Goal: Check status

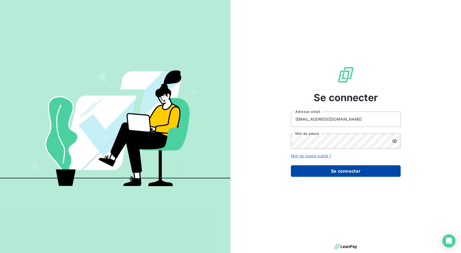
click at [337, 175] on button "Se connecter" at bounding box center [346, 171] width 110 height 12
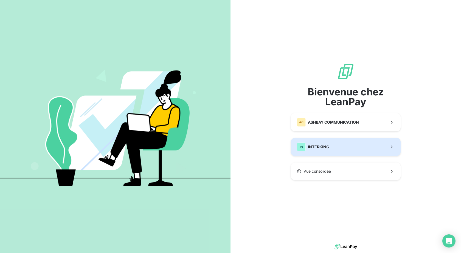
click at [328, 146] on span "INTERKING" at bounding box center [318, 146] width 21 height 5
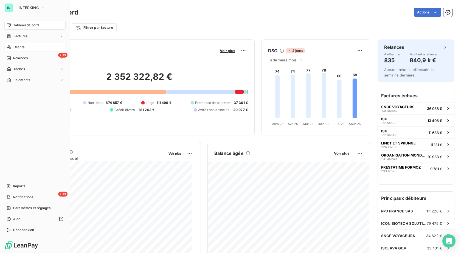
click at [11, 46] on div "Clients" at bounding box center [34, 47] width 61 height 9
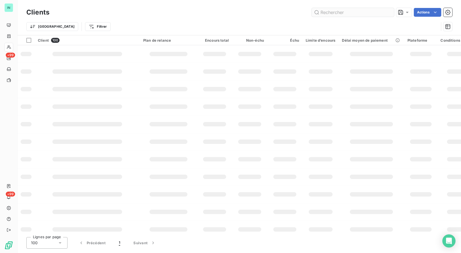
click at [352, 15] on input "text" at bounding box center [353, 12] width 82 height 9
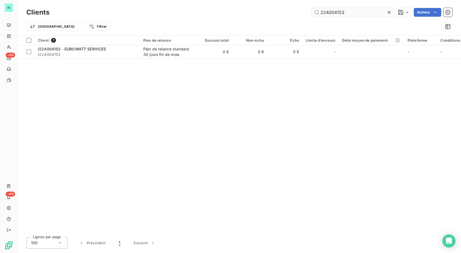
type input "224004153"
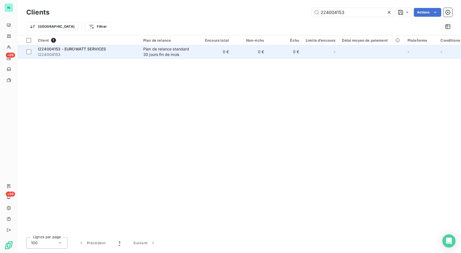
click at [176, 52] on div "Plan de relance standard 30 jours fin de mois" at bounding box center [168, 51] width 50 height 11
